Goal: Contribute content

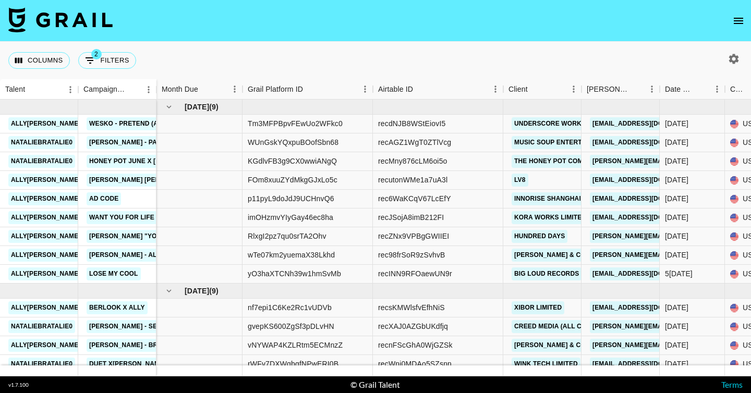
click at [732, 61] on icon "button" at bounding box center [734, 59] width 10 height 10
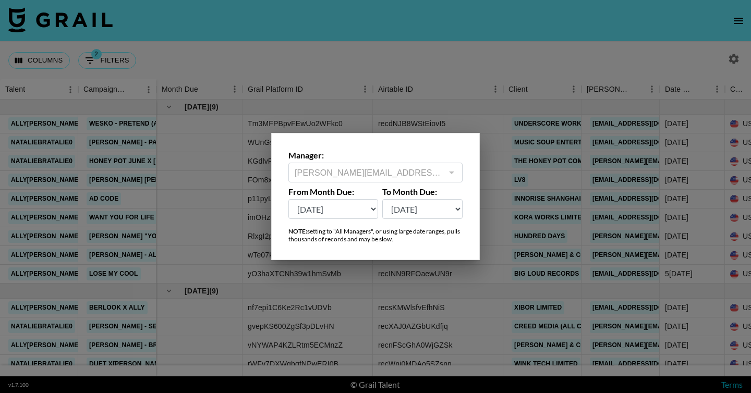
click at [342, 212] on select "[DATE] [DATE] '[DATE] May '[DATE] Mar '[DATE] Jan '[DATE] Nov '[DATE] Sep '[DAT…" at bounding box center [333, 209] width 90 height 20
select select "[DATE]"
click at [288, 199] on select "[DATE] [DATE] '[DATE] May '[DATE] Mar '[DATE] Jan '[DATE] Nov '[DATE] Sep '[DAT…" at bounding box center [333, 209] width 90 height 20
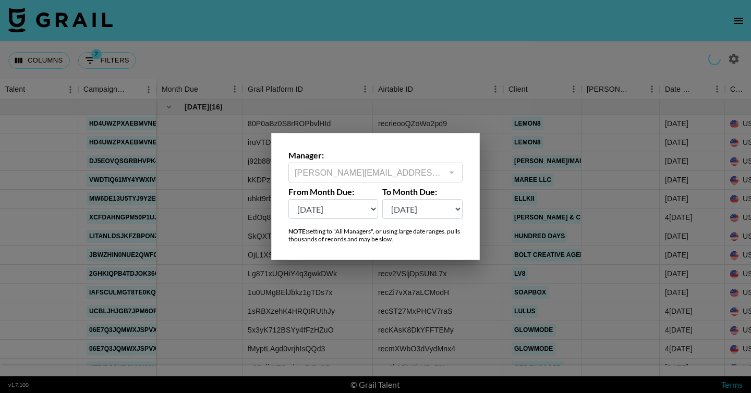
click at [443, 58] on div at bounding box center [375, 196] width 751 height 393
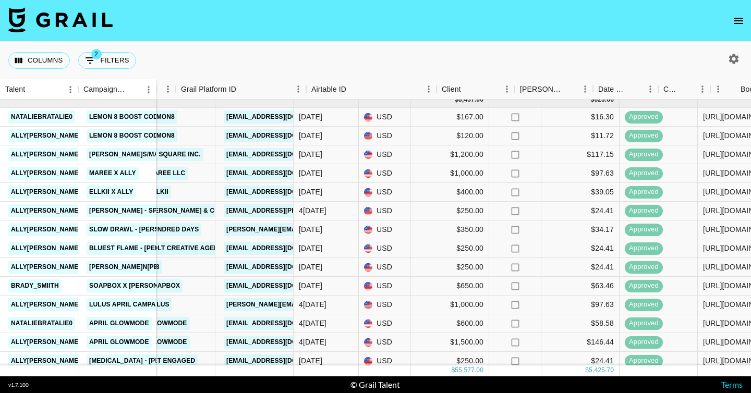
scroll to position [7, 42]
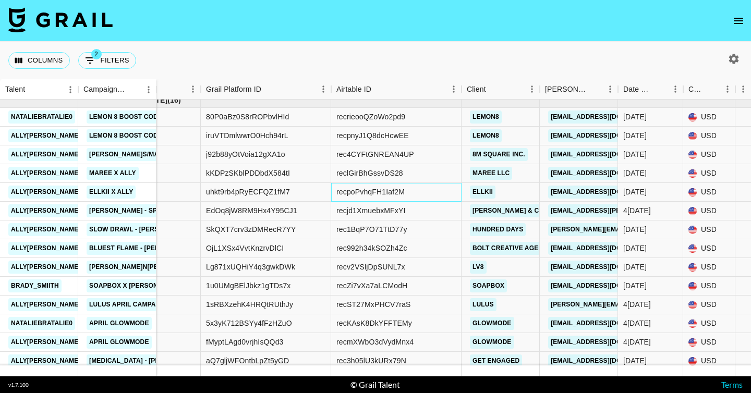
click at [382, 195] on div "recpoPvhqFH1Iaf2M" at bounding box center [370, 192] width 68 height 10
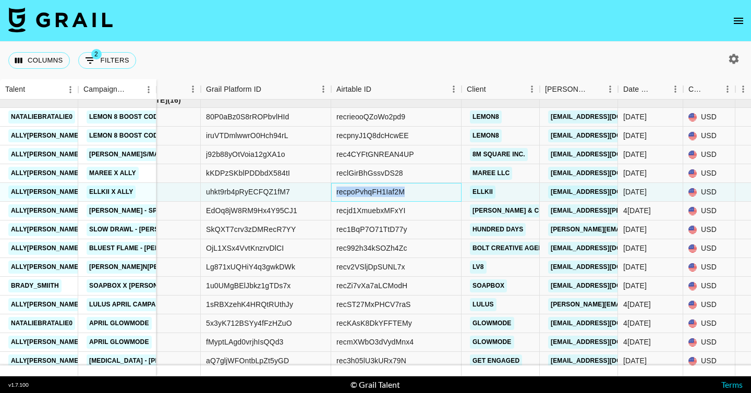
copy div "recpoPvhqFH1Iaf2M"
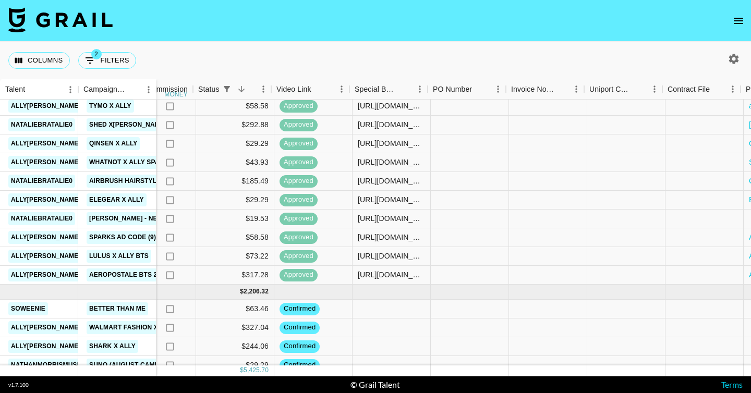
scroll to position [795, 1059]
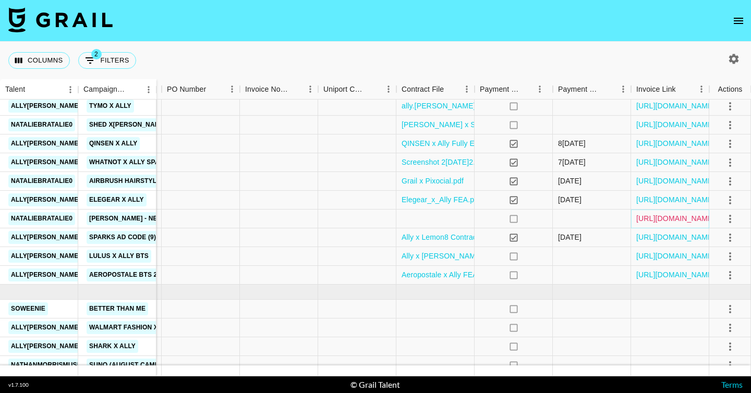
click at [668, 216] on link "[URL][DOMAIN_NAME]" at bounding box center [675, 218] width 79 height 10
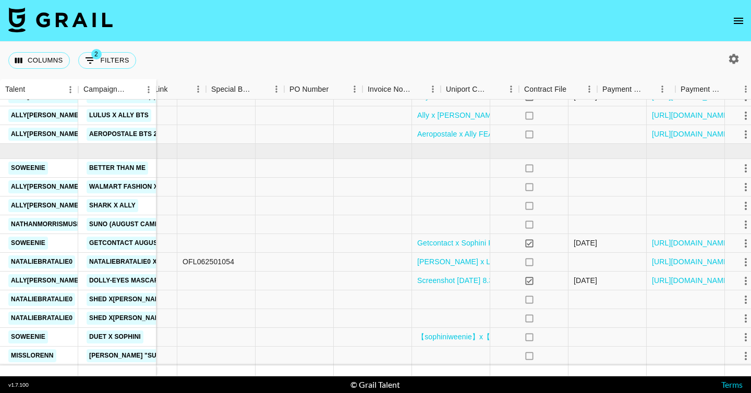
scroll to position [936, 1059]
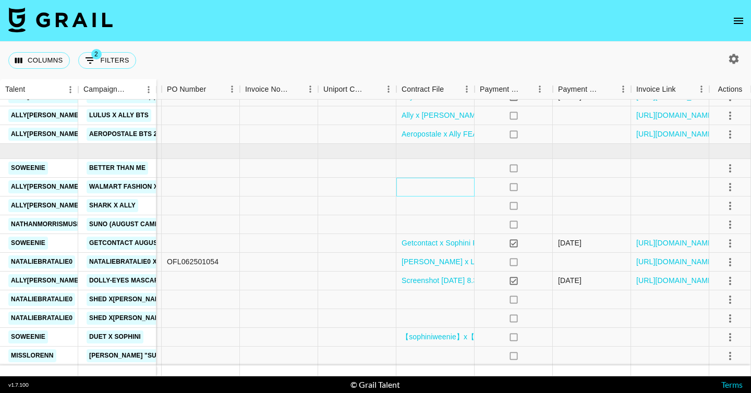
click at [435, 190] on div at bounding box center [435, 187] width 78 height 19
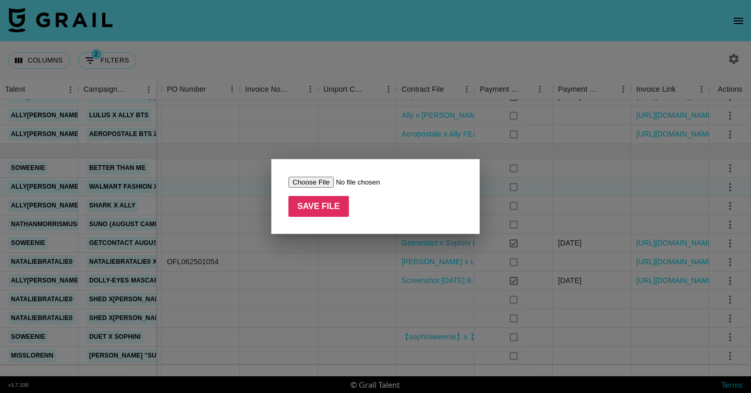
click at [308, 183] on input "file" at bounding box center [354, 182] width 132 height 11
type input "C:\fakepath\Ally[PERSON_NAME]w x Walmart x MagicLinks FEA.pdf"
click at [310, 202] on input "Save File" at bounding box center [318, 206] width 61 height 21
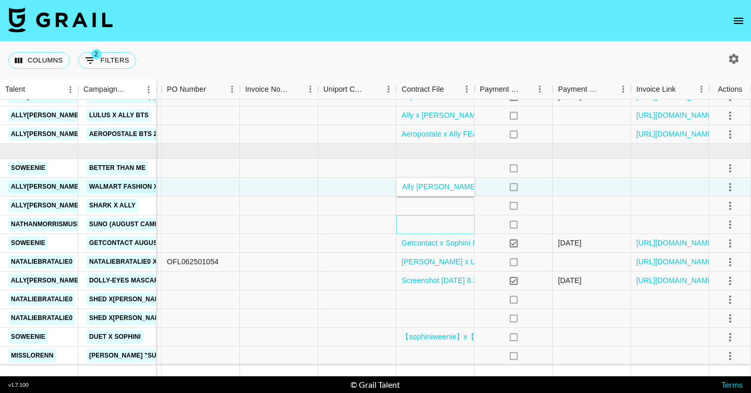
click at [404, 223] on div at bounding box center [435, 224] width 78 height 19
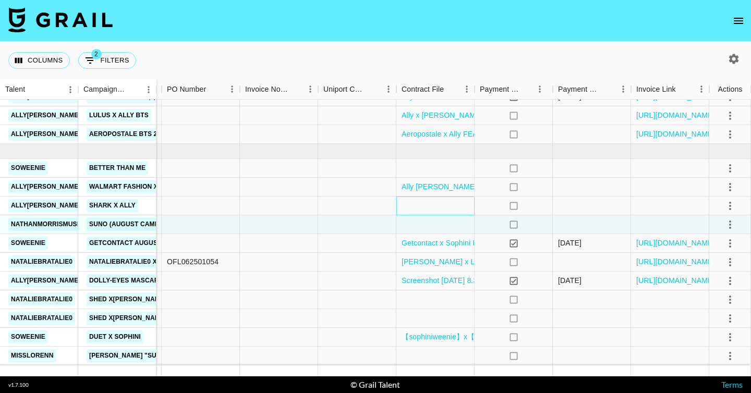
click at [421, 214] on div at bounding box center [435, 206] width 78 height 19
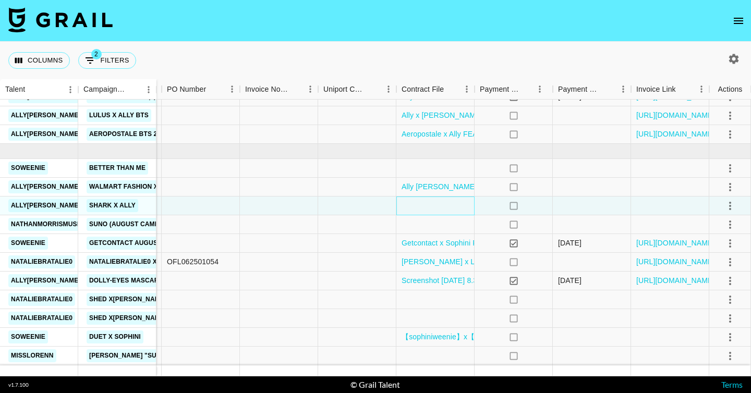
click at [421, 211] on div at bounding box center [435, 206] width 78 height 19
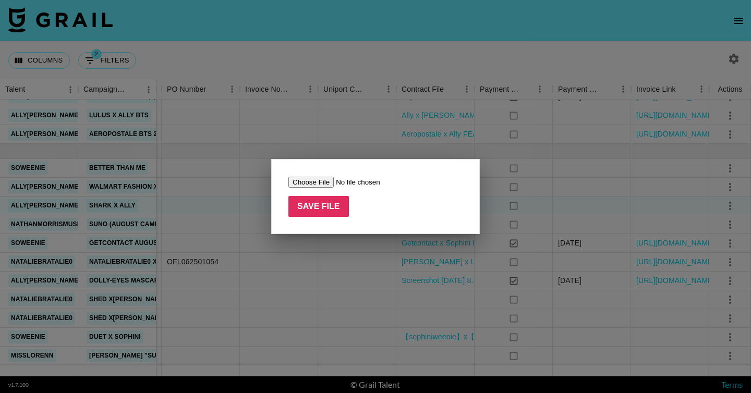
click at [316, 187] on input "file" at bounding box center [354, 182] width 132 height 11
click at [318, 187] on input "file" at bounding box center [354, 182] width 132 height 11
type input "C:\fakepath\[MEDICAL_DATA]_FlexStyle_Always_On.pdf"
click at [327, 209] on input "Save File" at bounding box center [318, 206] width 61 height 21
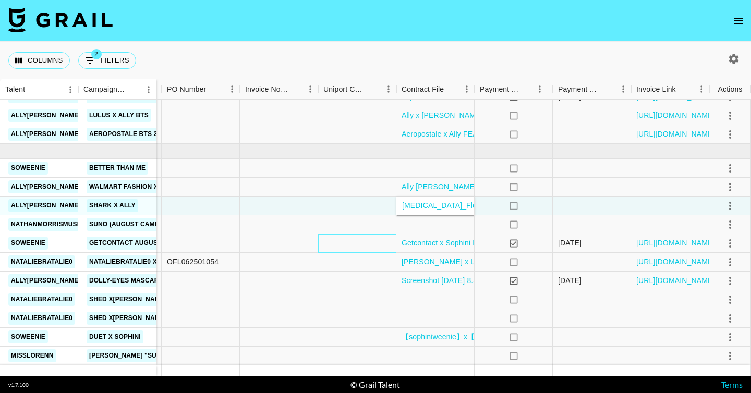
click at [319, 236] on div at bounding box center [357, 243] width 78 height 19
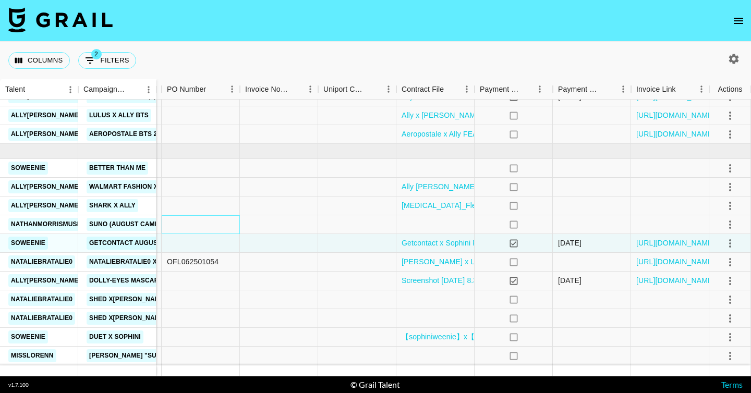
click at [175, 225] on div at bounding box center [201, 224] width 78 height 19
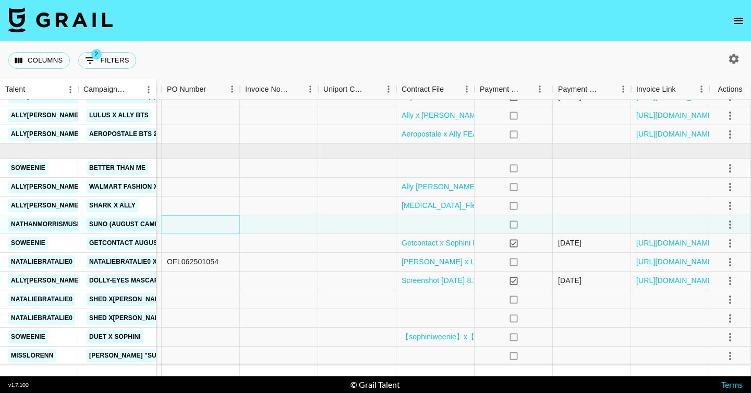
click at [175, 225] on div at bounding box center [201, 224] width 78 height 19
type input "[URL][DOMAIN_NAME]'"
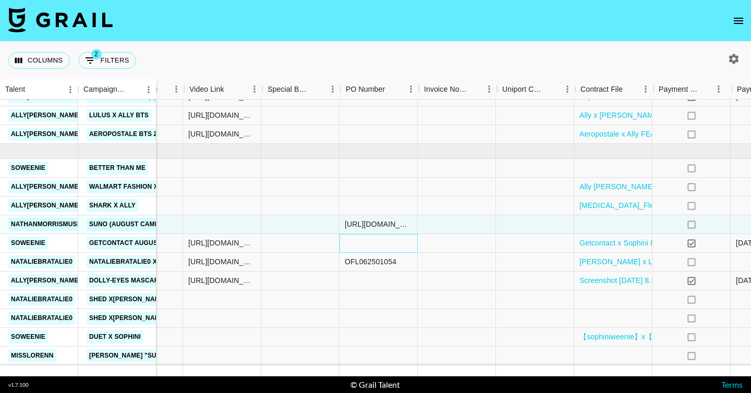
scroll to position [936, 879]
click at [364, 230] on div "[URL][DOMAIN_NAME]'" at bounding box center [380, 224] width 67 height 10
click at [364, 230] on div "[URL][DOMAIN_NAME]'" at bounding box center [381, 224] width 78 height 19
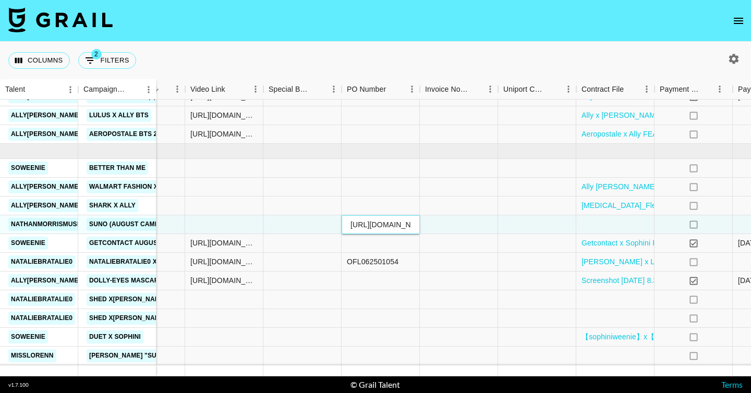
click at [361, 221] on input "[URL][DOMAIN_NAME]'" at bounding box center [380, 225] width 77 height 8
click at [200, 231] on div at bounding box center [224, 224] width 78 height 19
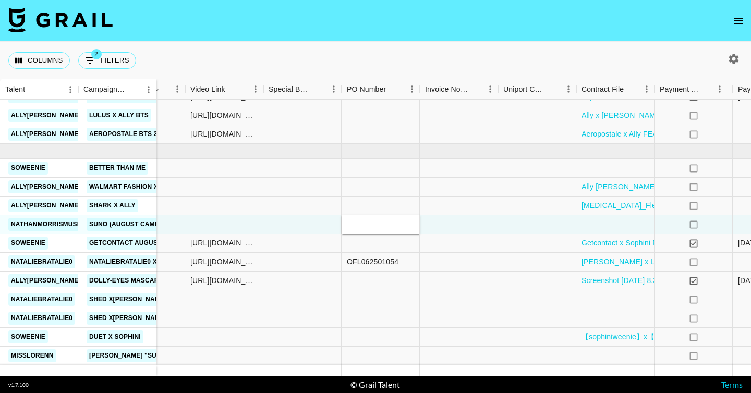
click at [200, 231] on div at bounding box center [224, 224] width 78 height 19
type input "[URL][DOMAIN_NAME]"
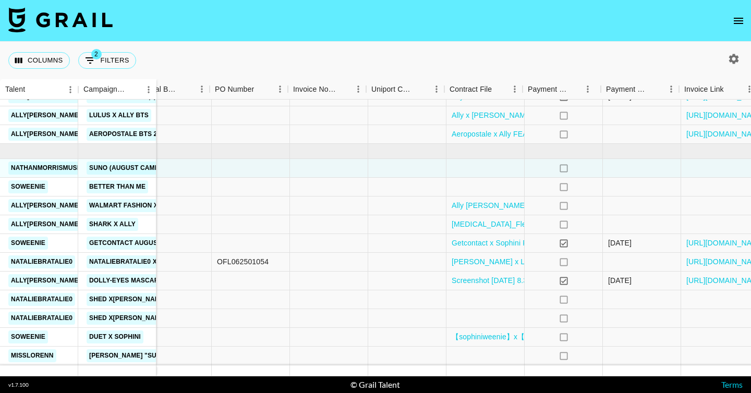
scroll to position [936, 1011]
click at [714, 268] on div "[URL][DOMAIN_NAME]" at bounding box center [718, 262] width 78 height 19
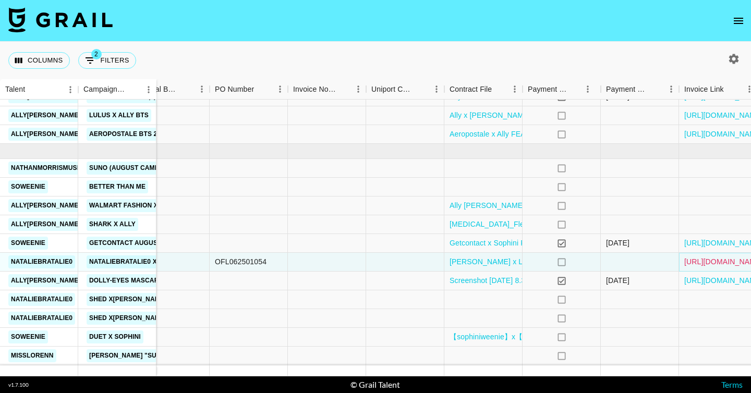
click at [713, 267] on link "[URL][DOMAIN_NAME]" at bounding box center [723, 262] width 79 height 10
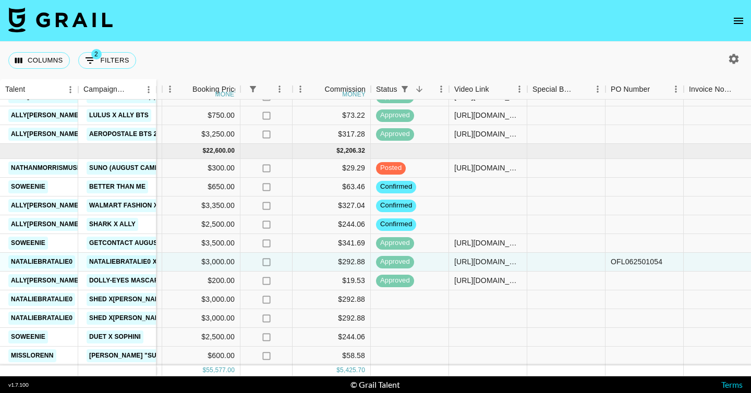
scroll to position [936, 614]
